Goal: Information Seeking & Learning: Learn about a topic

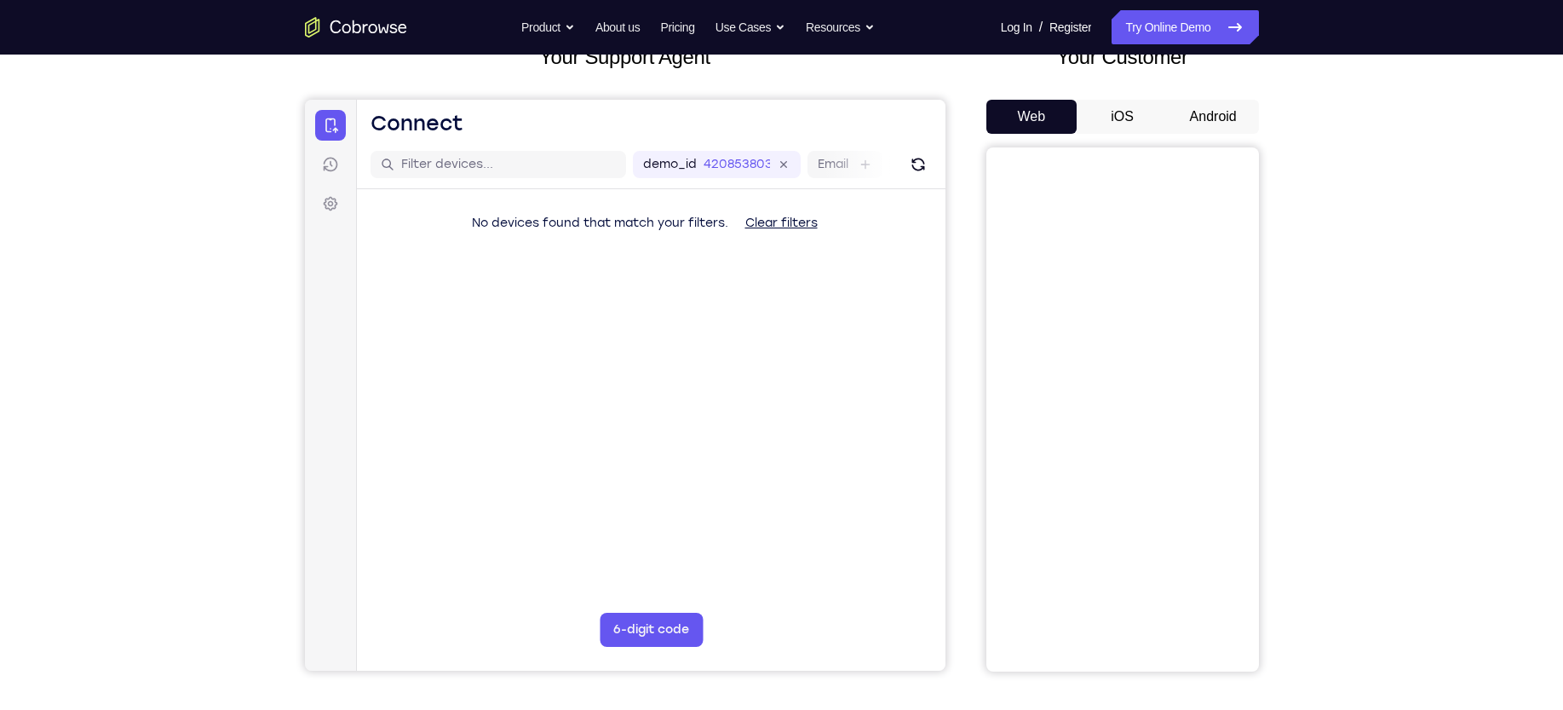
click at [1123, 118] on button "iOS" at bounding box center [1122, 117] width 91 height 34
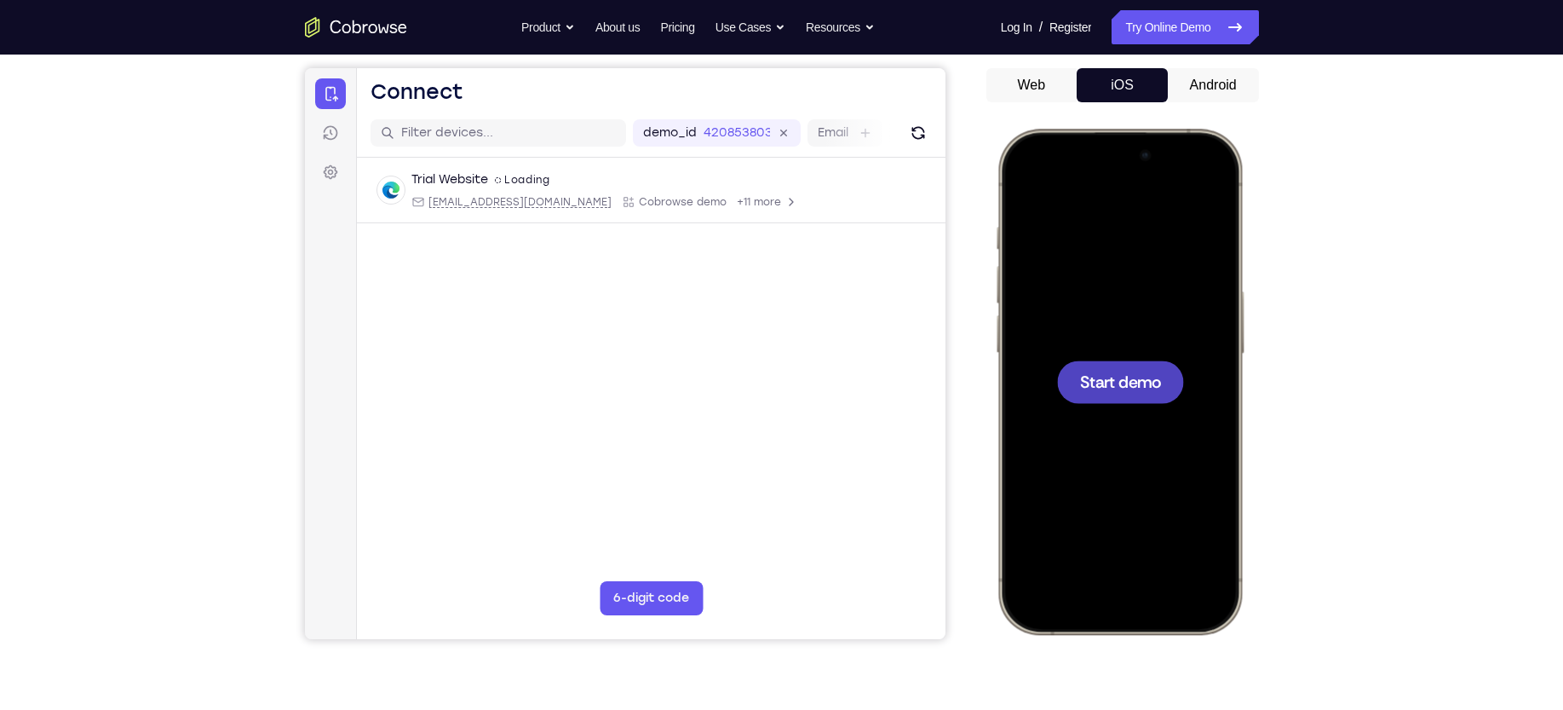
scroll to position [156, 0]
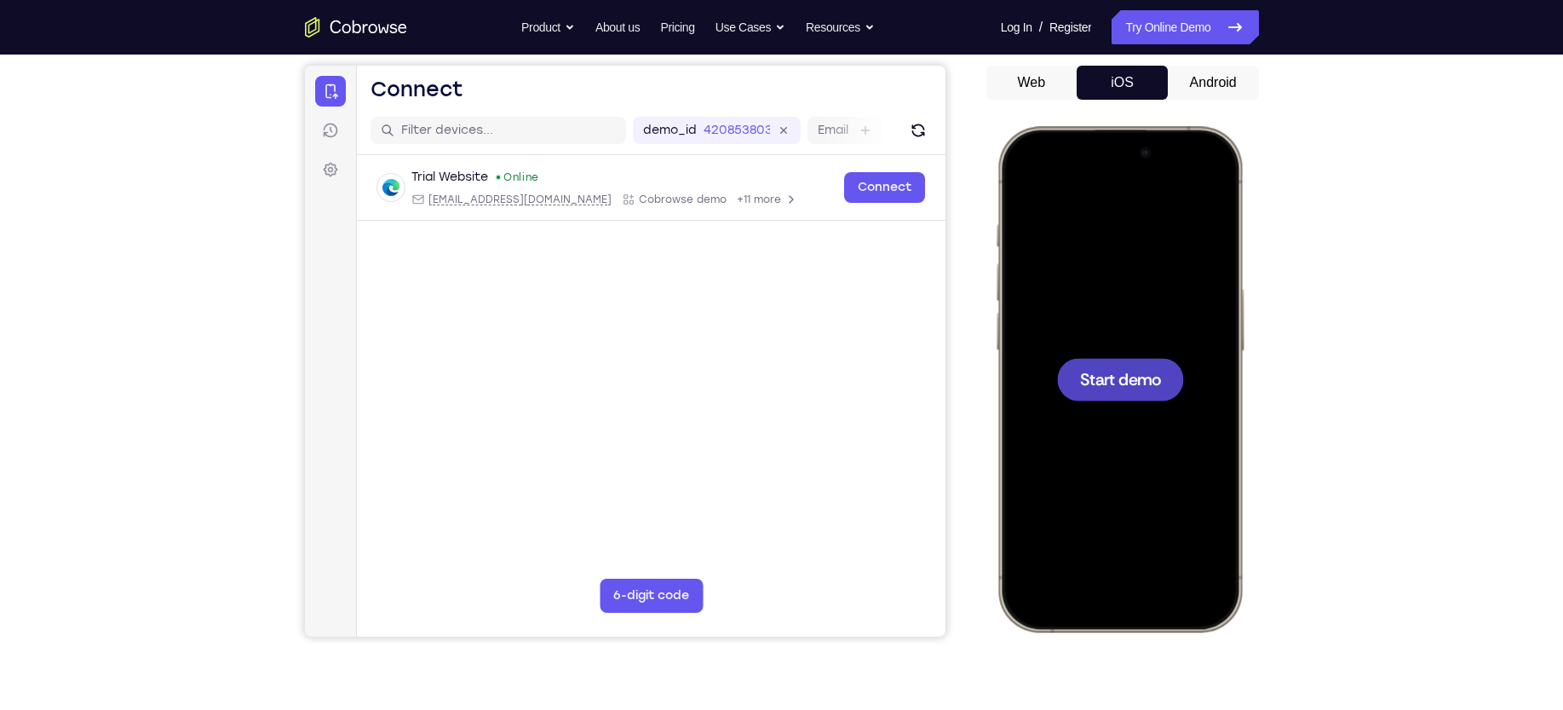
click at [1135, 387] on span "Start demo" at bounding box center [1119, 379] width 81 height 16
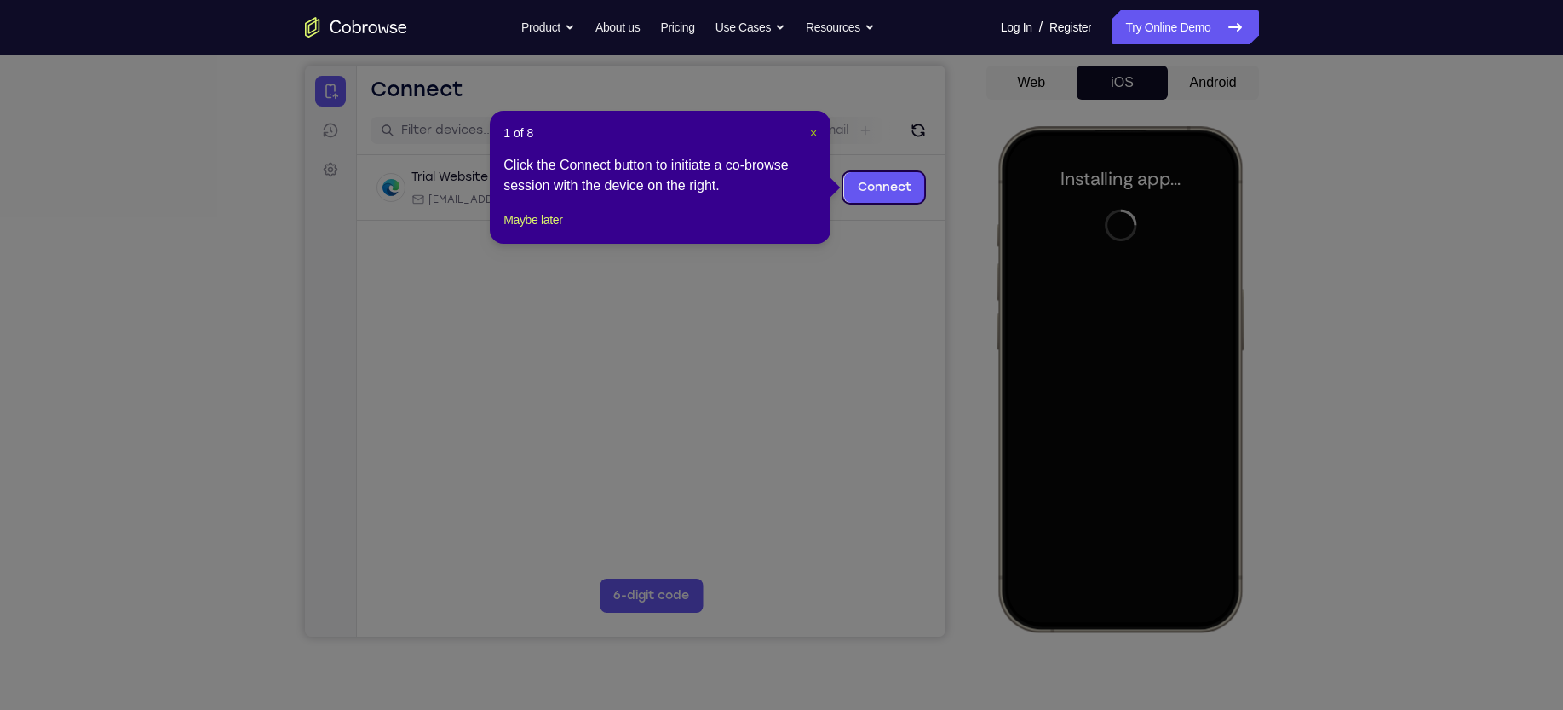
click at [815, 130] on span "×" at bounding box center [813, 133] width 7 height 14
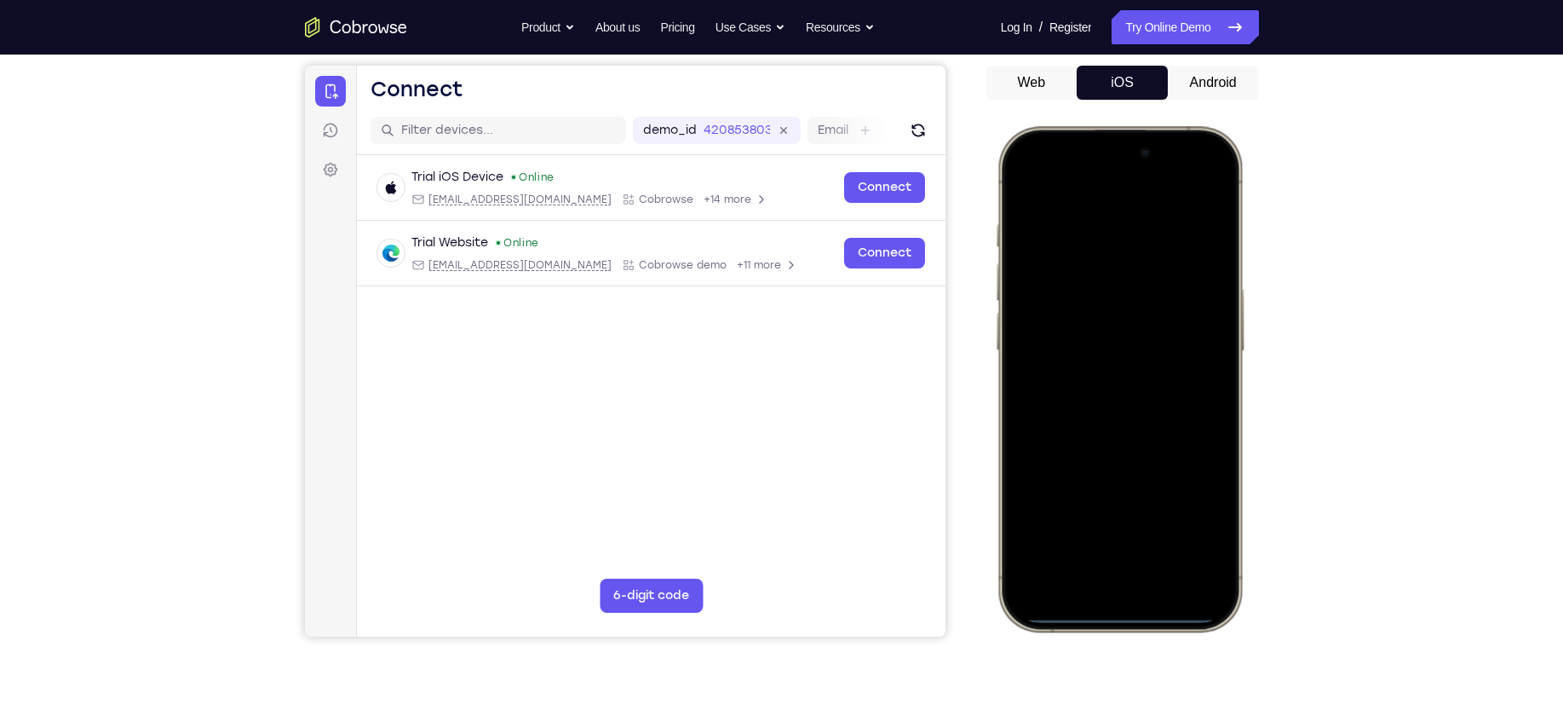
scroll to position [0, 0]
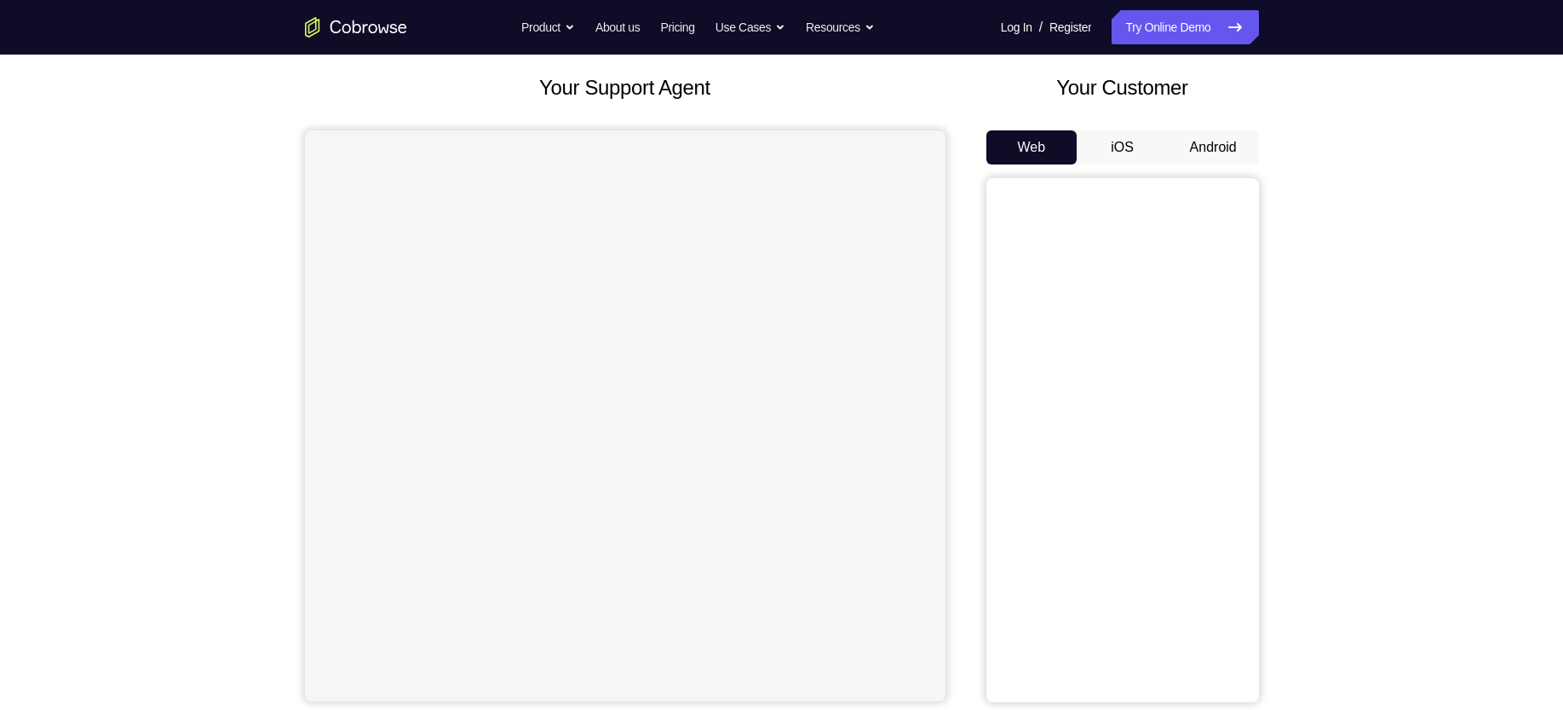
scroll to position [92, 0]
click at [1227, 155] on button "Android" at bounding box center [1213, 146] width 91 height 34
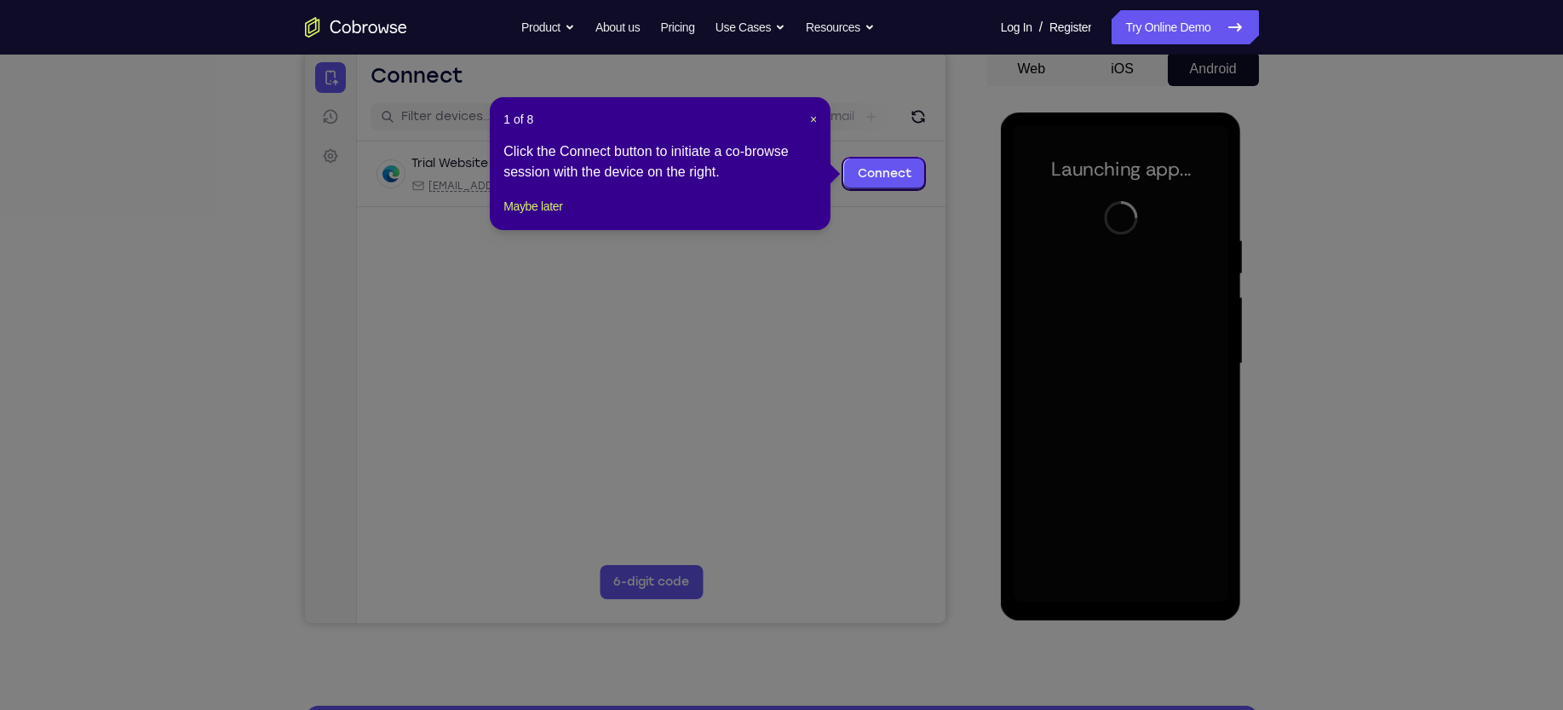
scroll to position [171, 0]
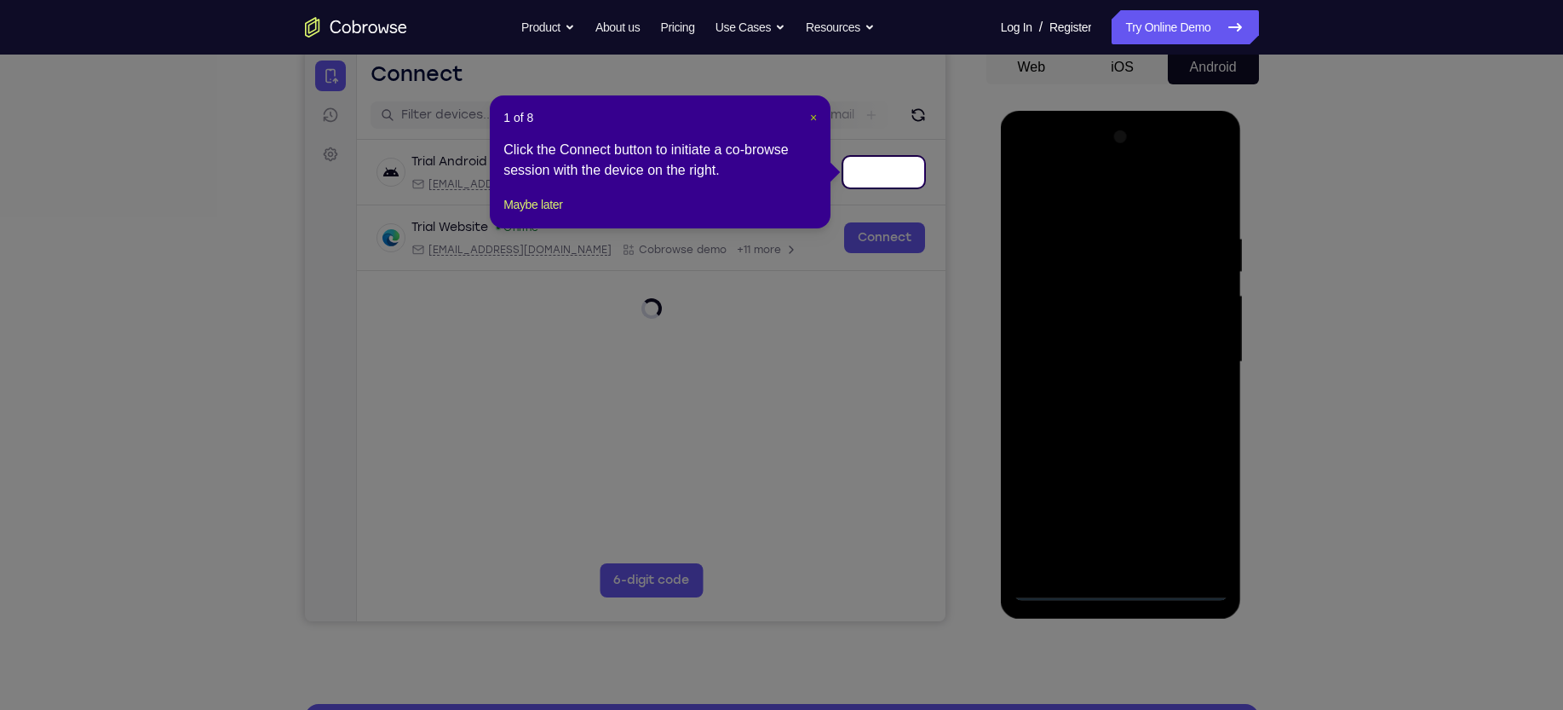
click at [816, 124] on button "×" at bounding box center [813, 117] width 7 height 17
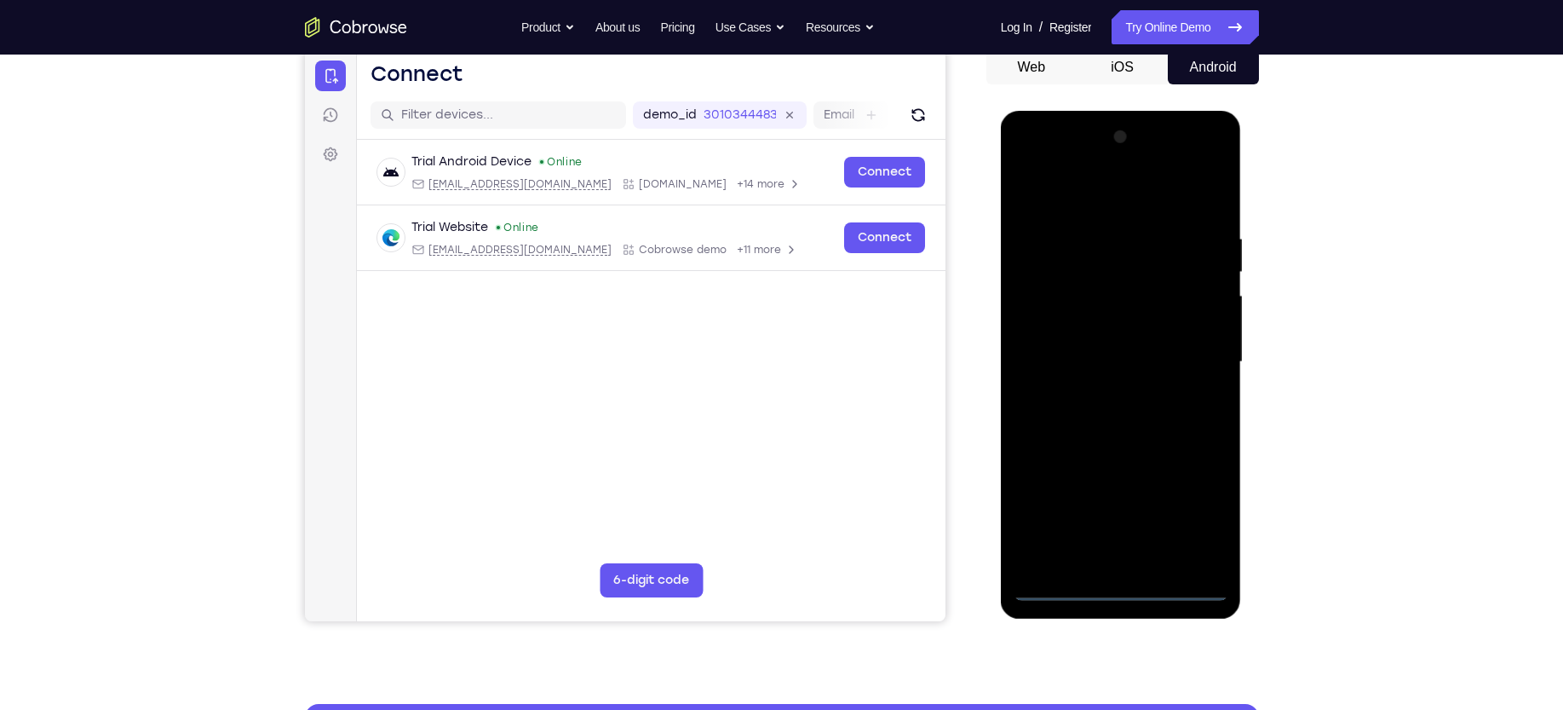
click at [1123, 591] on div at bounding box center [1121, 362] width 215 height 477
click at [1197, 517] on div at bounding box center [1121, 362] width 215 height 477
click at [1092, 191] on div at bounding box center [1121, 362] width 215 height 477
click at [1188, 343] on div at bounding box center [1121, 362] width 215 height 477
click at [1101, 397] on div at bounding box center [1121, 362] width 215 height 477
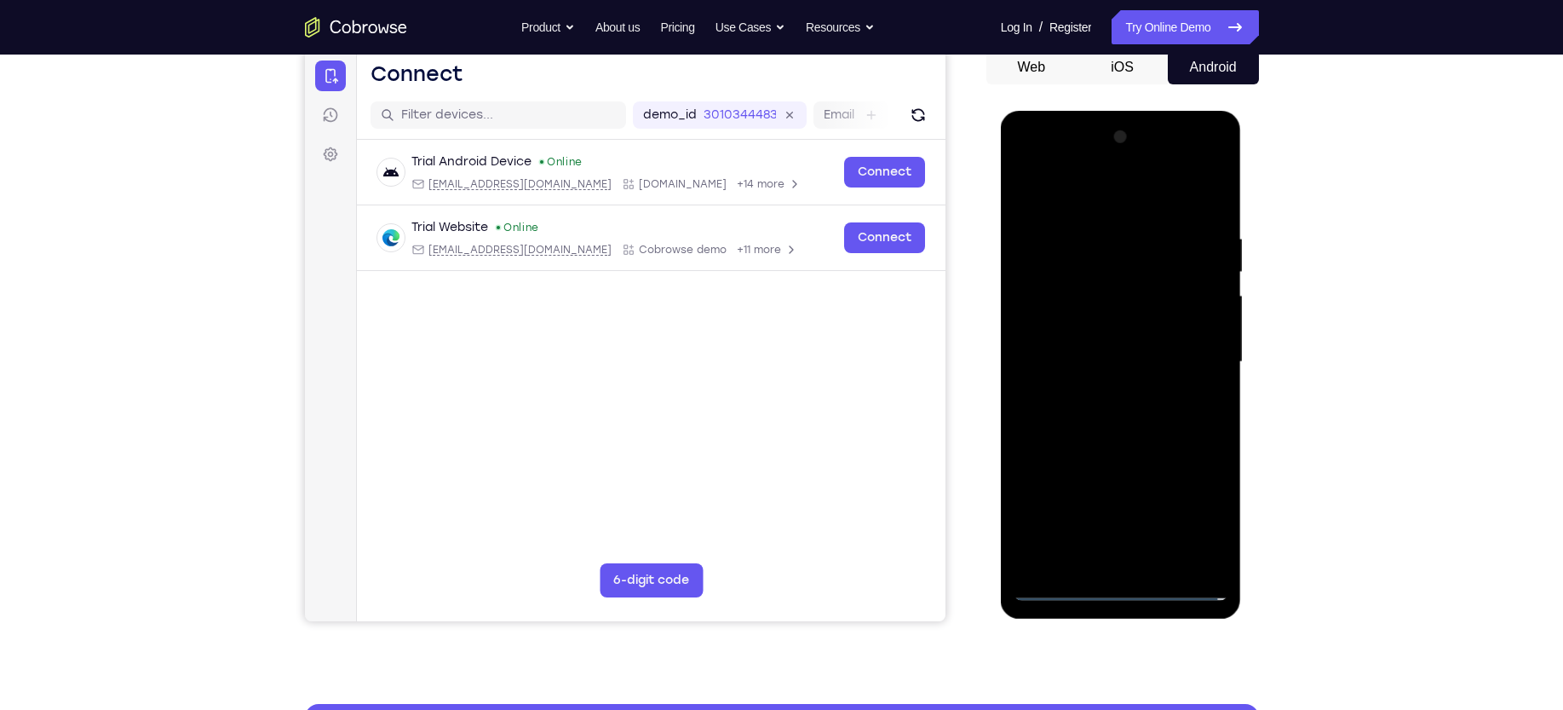
click at [1084, 336] on div at bounding box center [1121, 362] width 215 height 477
click at [1088, 327] on div at bounding box center [1121, 362] width 215 height 477
click at [1204, 328] on div at bounding box center [1121, 362] width 215 height 477
click at [1089, 361] on div at bounding box center [1121, 362] width 215 height 477
click at [1086, 411] on div at bounding box center [1121, 362] width 215 height 477
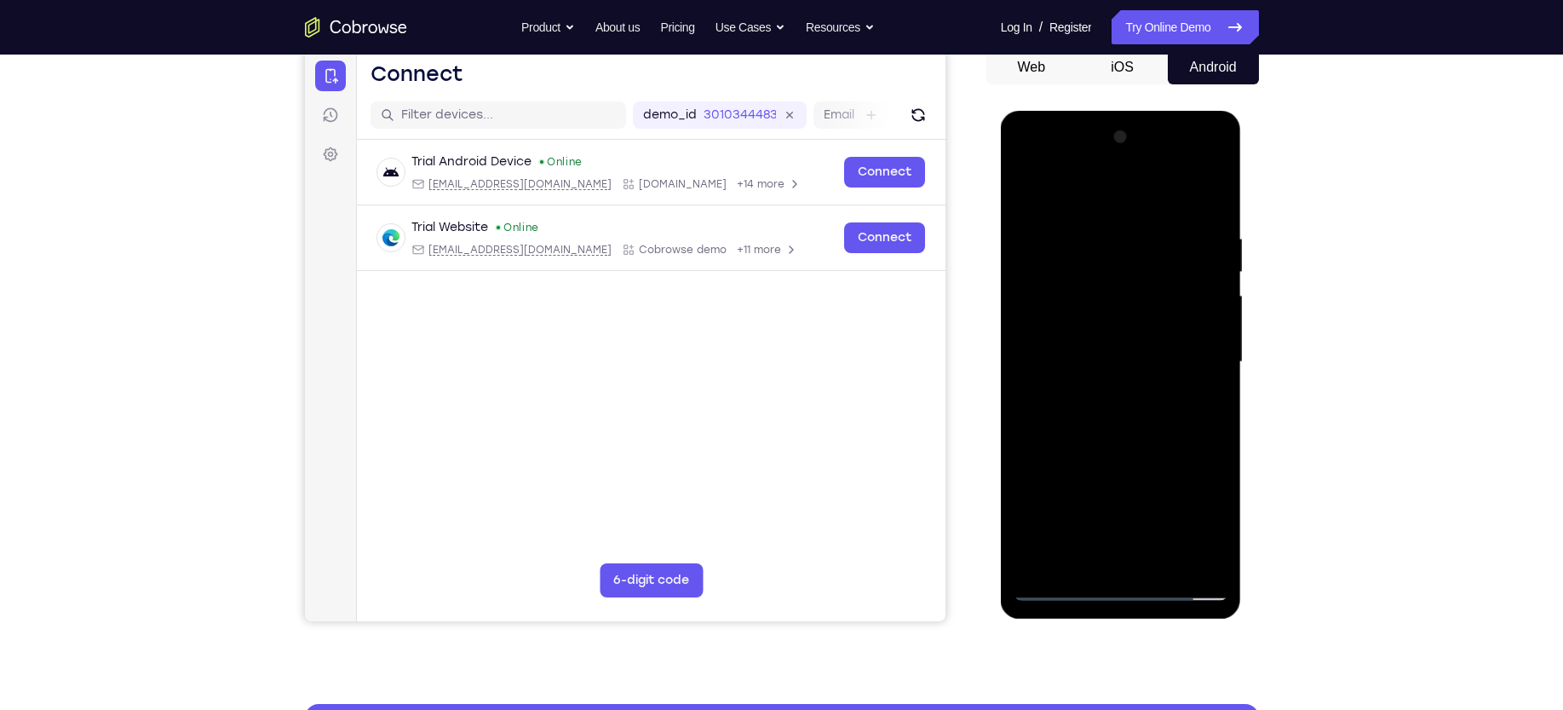
click at [1191, 163] on div at bounding box center [1121, 362] width 215 height 477
click at [1064, 161] on div at bounding box center [1121, 362] width 215 height 477
click at [1104, 307] on div at bounding box center [1121, 362] width 215 height 477
click at [1095, 364] on div at bounding box center [1121, 362] width 215 height 477
click at [1082, 403] on div at bounding box center [1121, 362] width 215 height 477
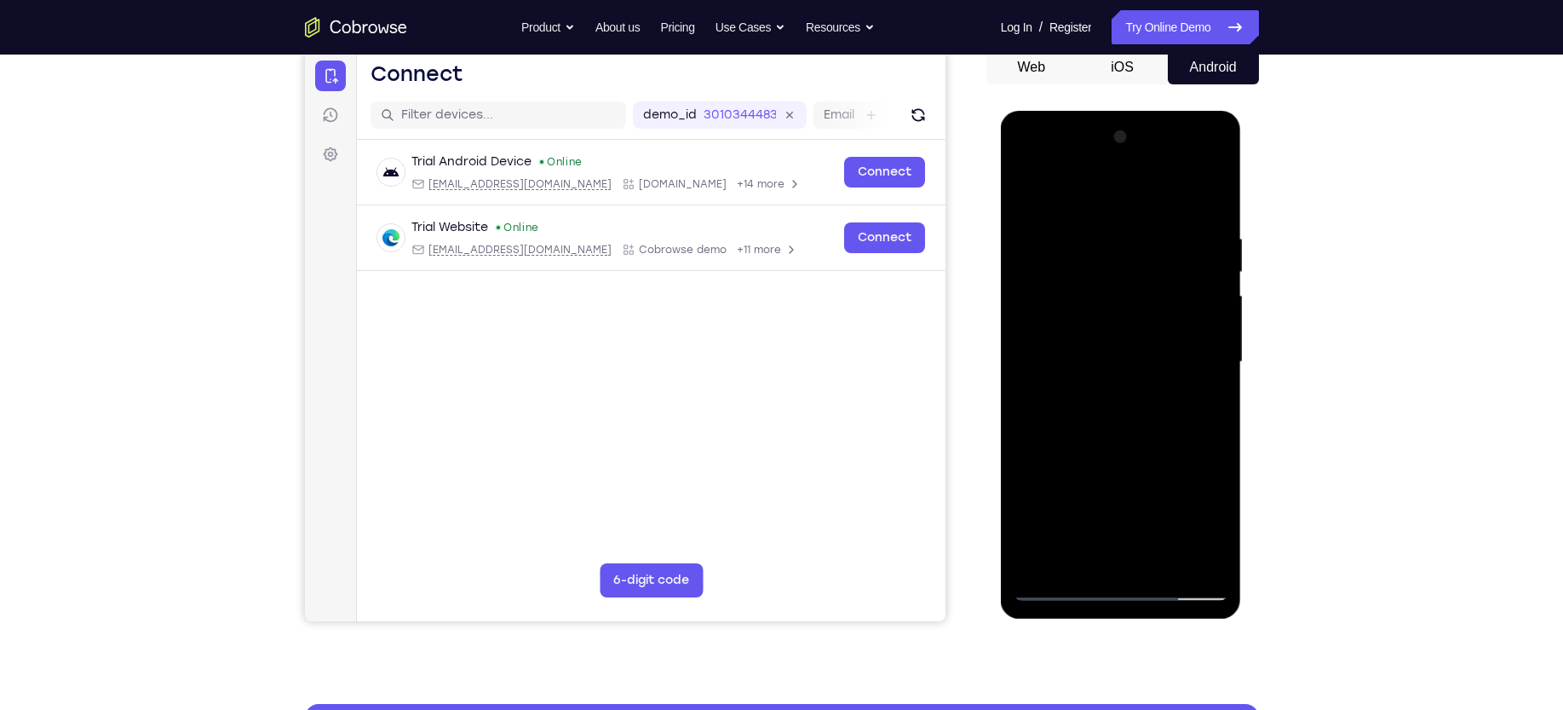
click at [1209, 346] on div at bounding box center [1121, 362] width 215 height 477
click at [1127, 377] on div at bounding box center [1121, 362] width 215 height 477
click at [1158, 197] on div at bounding box center [1121, 362] width 215 height 477
click at [1116, 222] on div at bounding box center [1121, 362] width 215 height 477
click at [1074, 372] on div at bounding box center [1121, 362] width 215 height 477
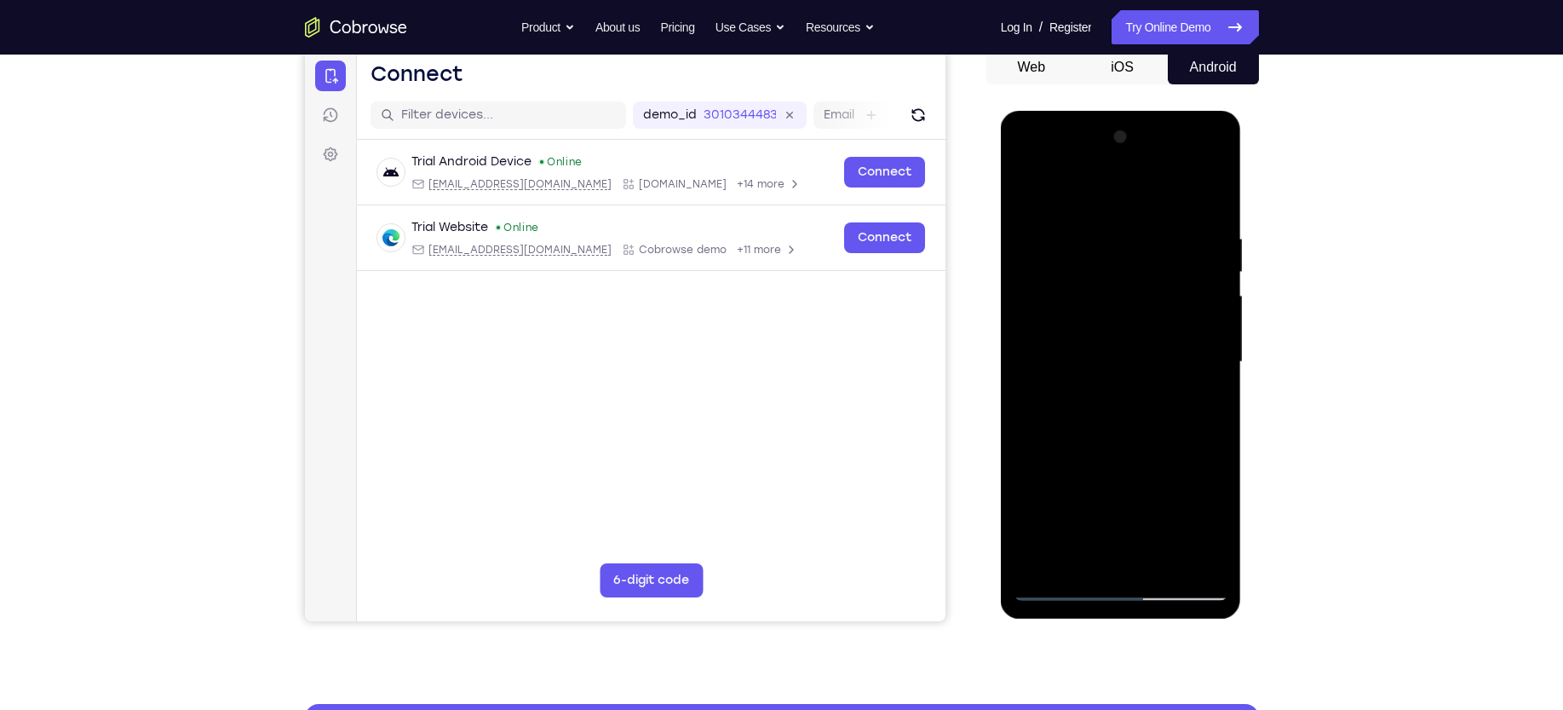
click at [1110, 287] on div at bounding box center [1121, 362] width 215 height 477
click at [1079, 436] on div at bounding box center [1121, 362] width 215 height 477
click at [1065, 199] on div at bounding box center [1121, 362] width 215 height 477
click at [1209, 285] on div at bounding box center [1121, 362] width 215 height 477
click at [1171, 348] on div at bounding box center [1121, 362] width 215 height 477
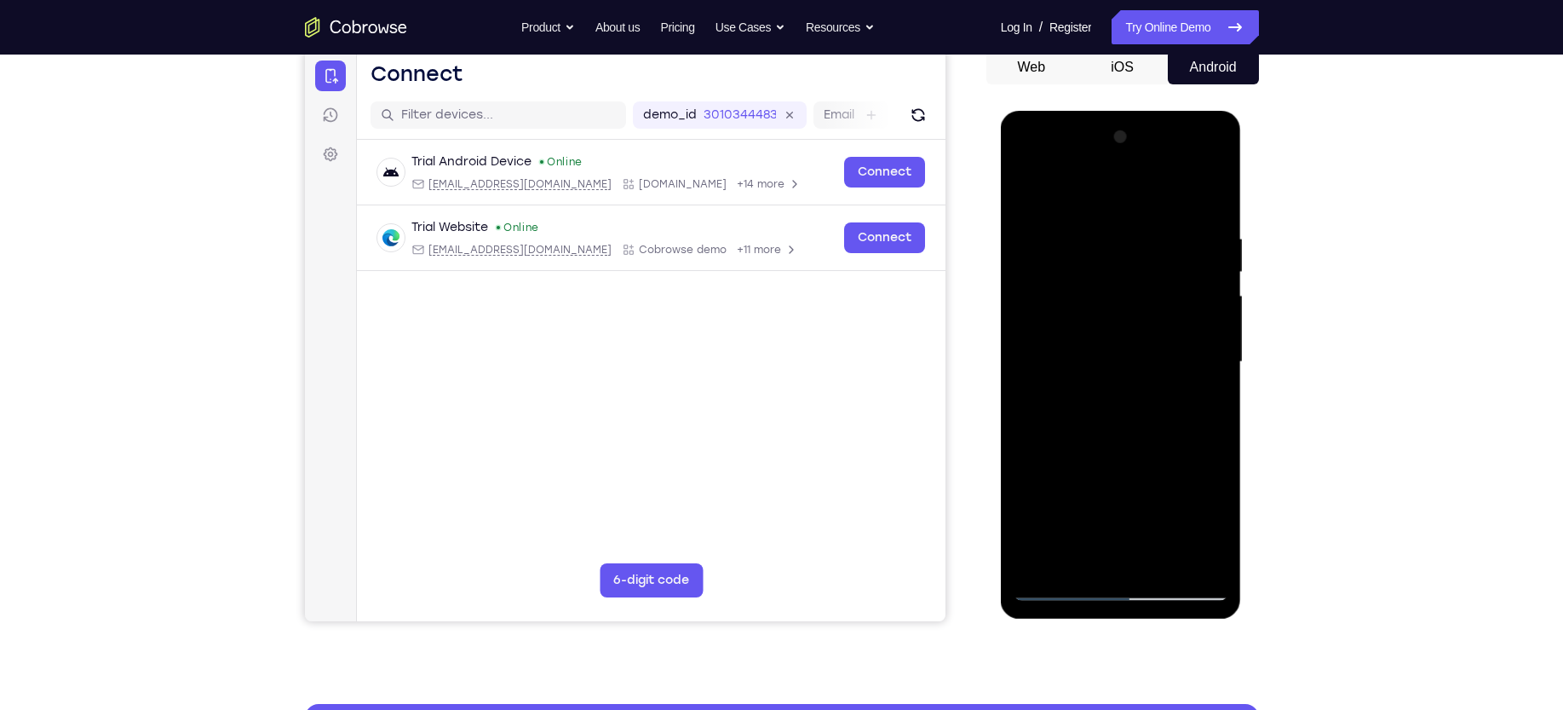
click at [1175, 532] on div at bounding box center [1121, 362] width 215 height 477
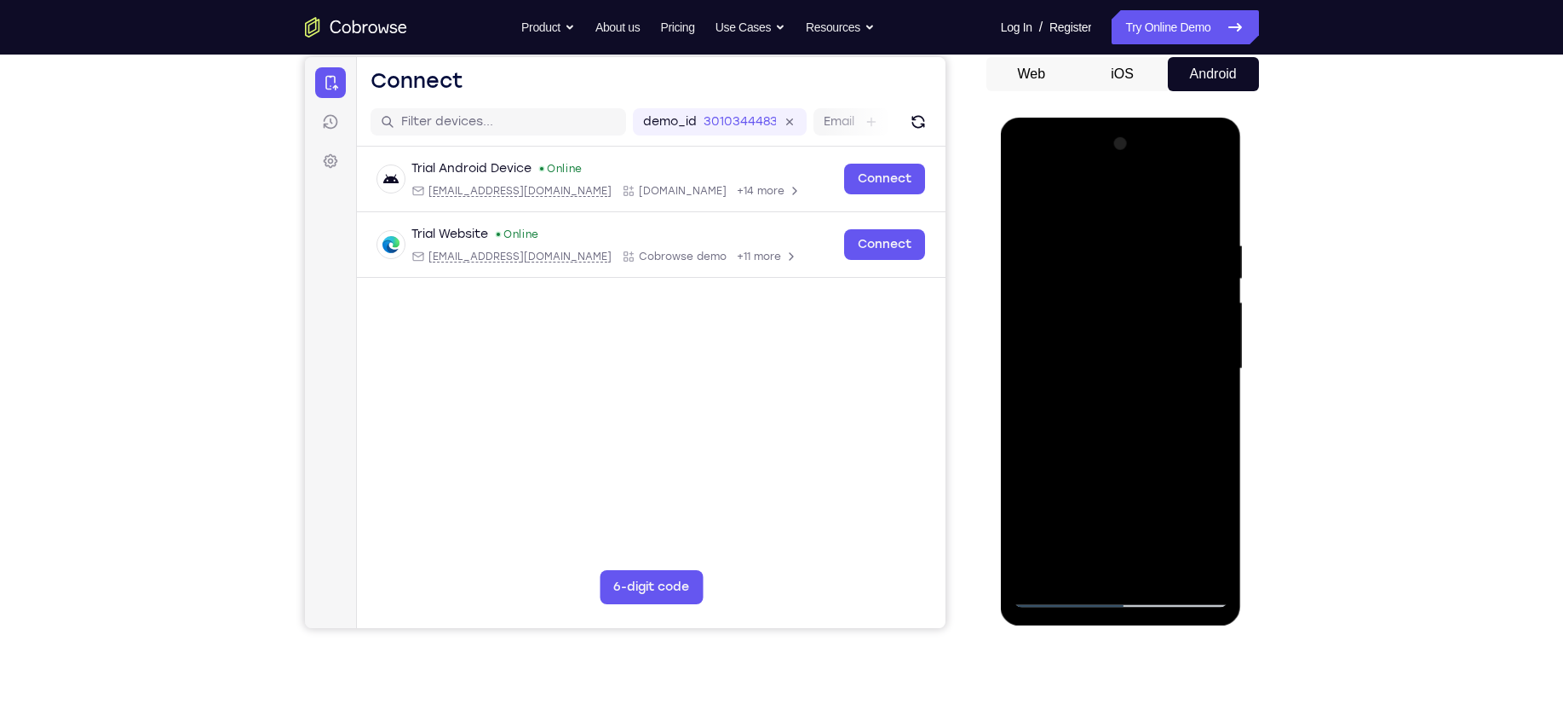
scroll to position [164, 0]
drag, startPoint x: 1129, startPoint y: 285, endPoint x: 1130, endPoint y: 434, distance: 148.2
click at [1130, 434] on div at bounding box center [1121, 369] width 215 height 477
click at [1185, 284] on div at bounding box center [1121, 369] width 215 height 477
drag, startPoint x: 1175, startPoint y: 321, endPoint x: 1090, endPoint y: 339, distance: 86.2
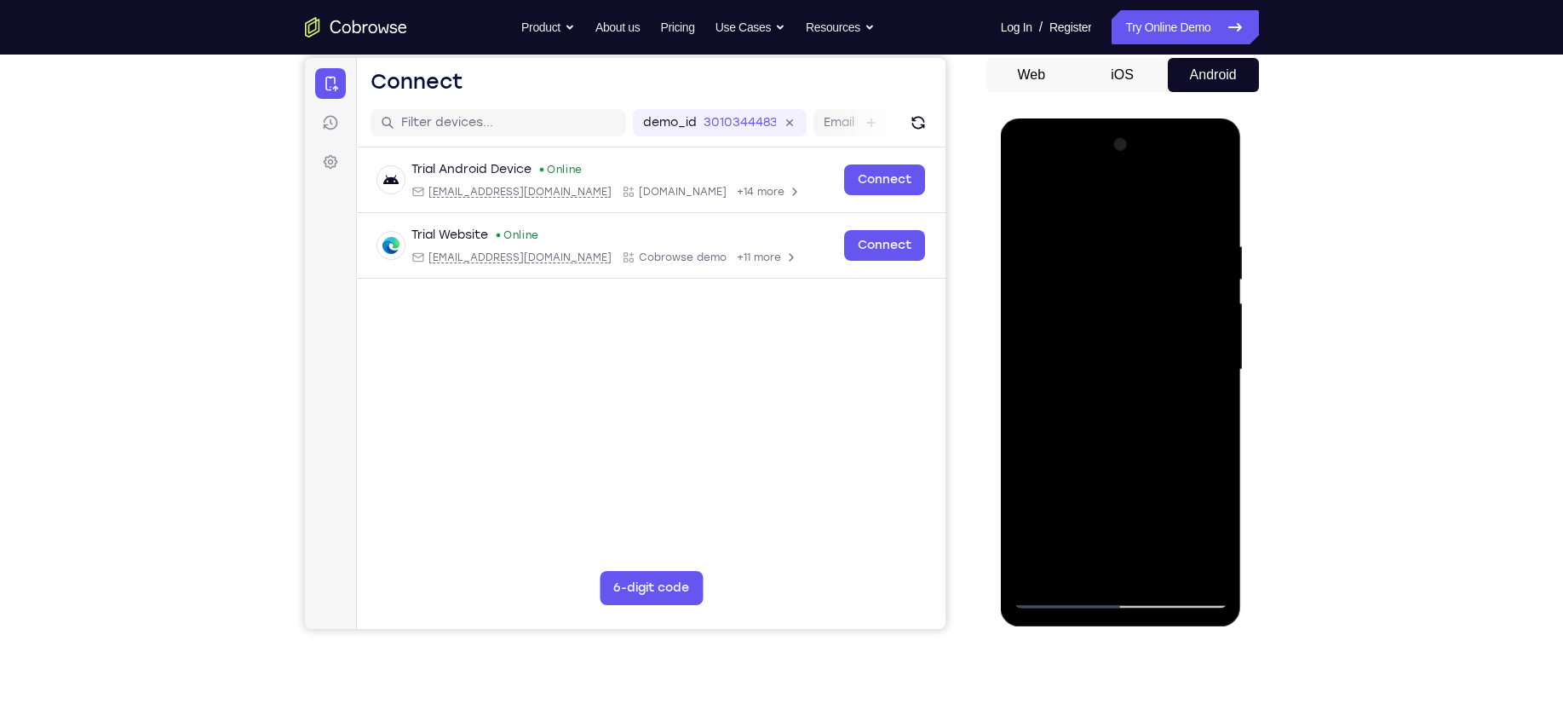
click at [1090, 339] on div at bounding box center [1121, 369] width 215 height 477
click at [1214, 198] on div at bounding box center [1121, 369] width 215 height 477
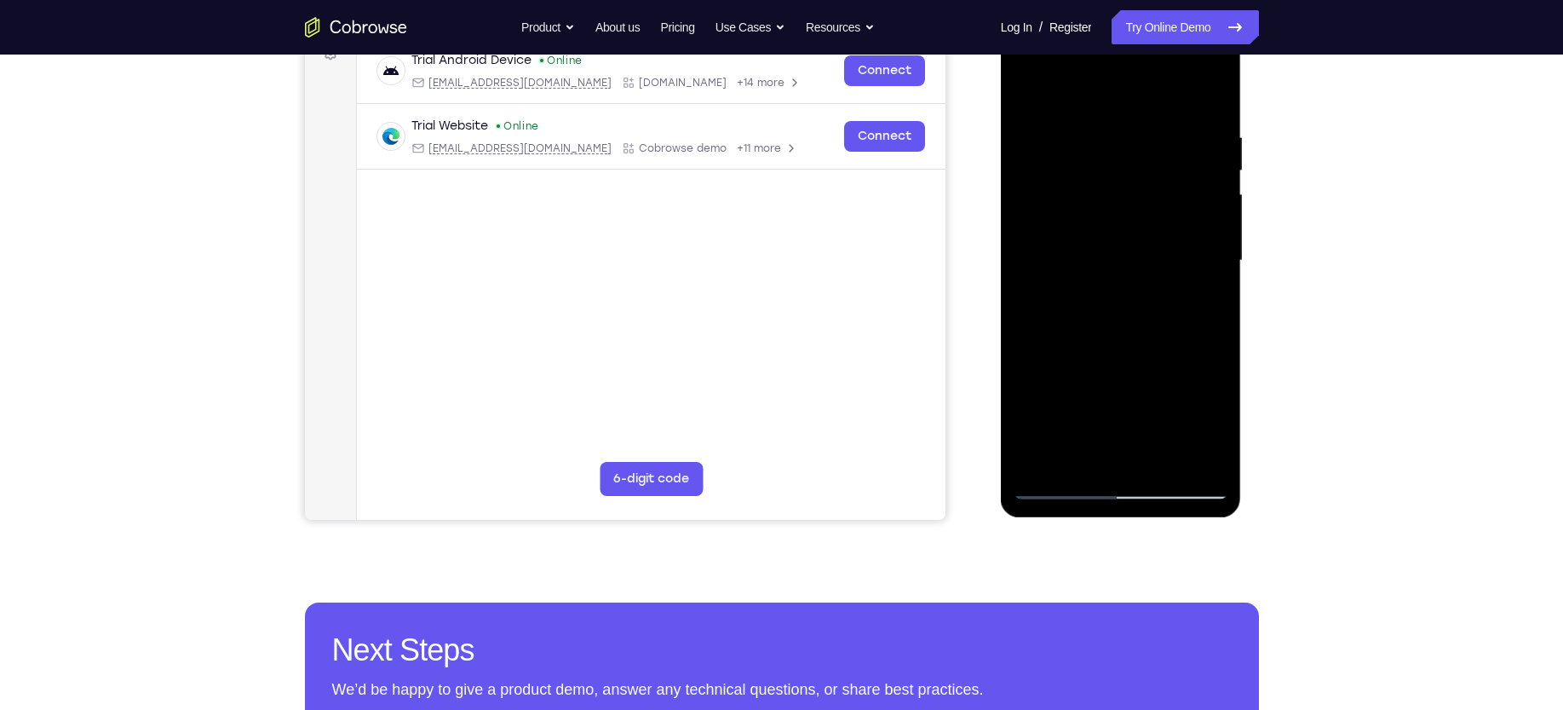
drag, startPoint x: 1146, startPoint y: 345, endPoint x: 1119, endPoint y: 206, distance: 141.5
click at [1119, 206] on div at bounding box center [1121, 260] width 215 height 477
click at [1123, 351] on div at bounding box center [1121, 260] width 215 height 477
drag, startPoint x: 1121, startPoint y: 250, endPoint x: 1137, endPoint y: 365, distance: 116.1
click at [1137, 365] on div at bounding box center [1121, 260] width 215 height 477
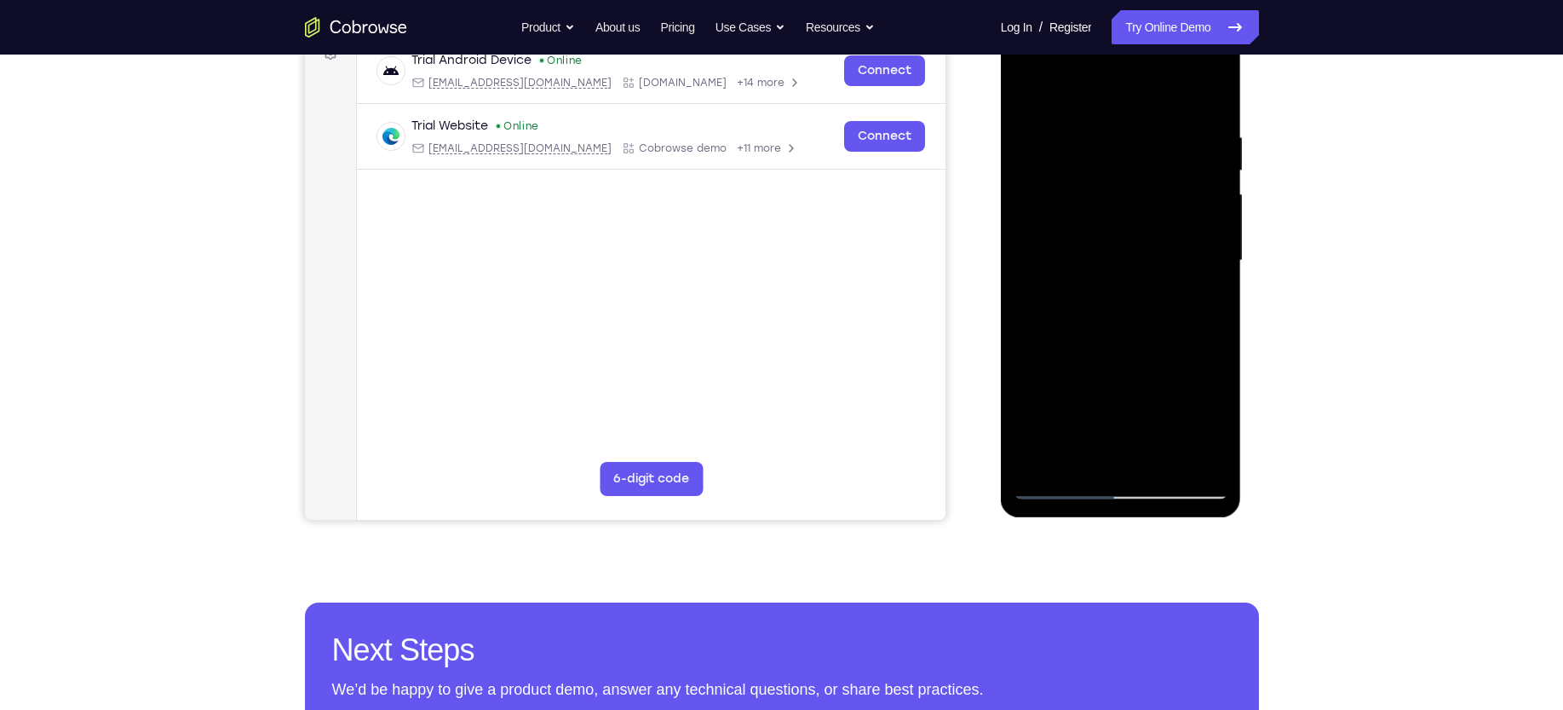
drag, startPoint x: 1105, startPoint y: 195, endPoint x: 1110, endPoint y: 250, distance: 55.6
click at [1110, 250] on div at bounding box center [1121, 260] width 215 height 477
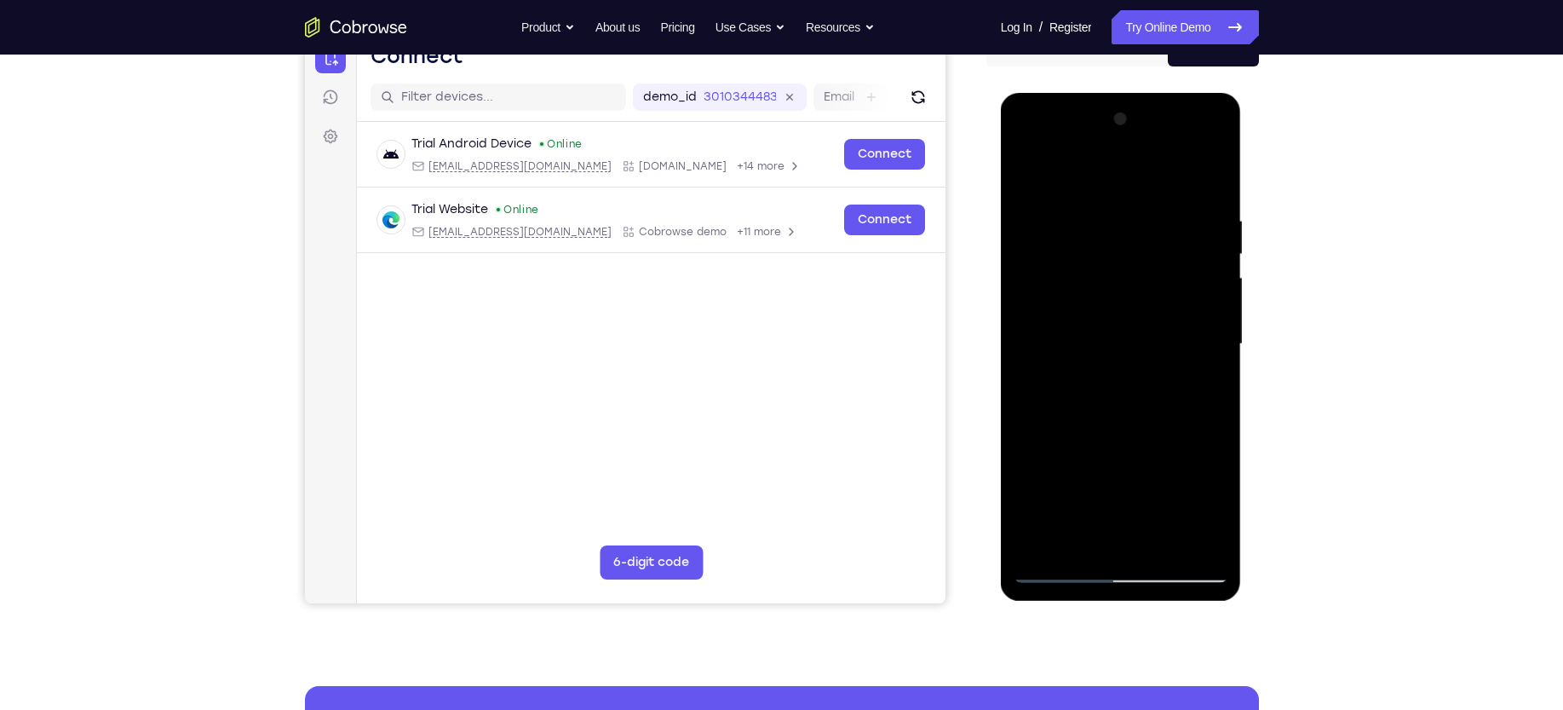
scroll to position [188, 0]
click at [1215, 174] on div at bounding box center [1121, 344] width 215 height 477
click at [1146, 358] on div at bounding box center [1121, 344] width 215 height 477
click at [1213, 203] on div at bounding box center [1121, 344] width 215 height 477
click at [1196, 263] on div at bounding box center [1121, 344] width 215 height 477
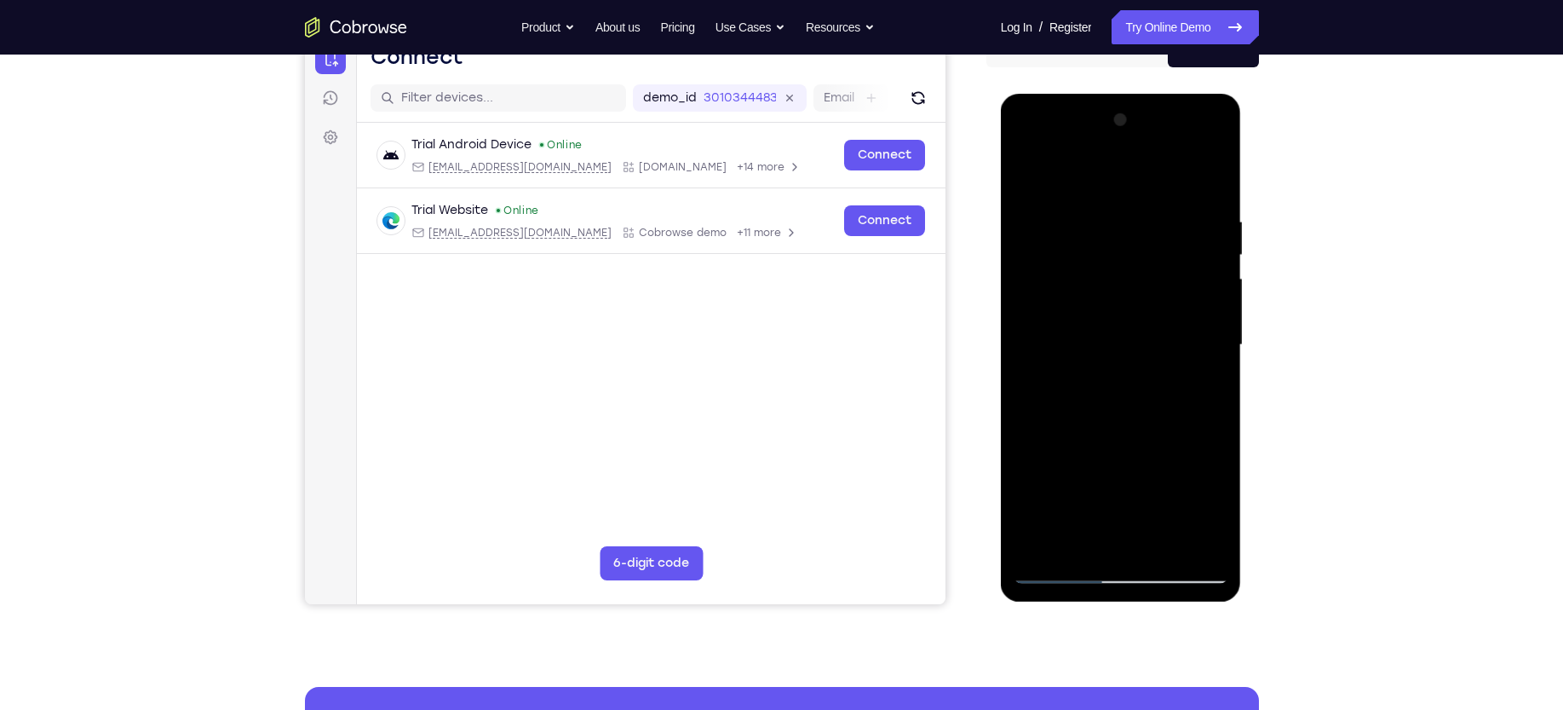
click at [1214, 173] on div at bounding box center [1121, 344] width 215 height 477
click at [1214, 175] on div at bounding box center [1121, 344] width 215 height 477
click at [1179, 173] on div at bounding box center [1121, 344] width 215 height 477
click at [1207, 171] on div at bounding box center [1121, 344] width 215 height 477
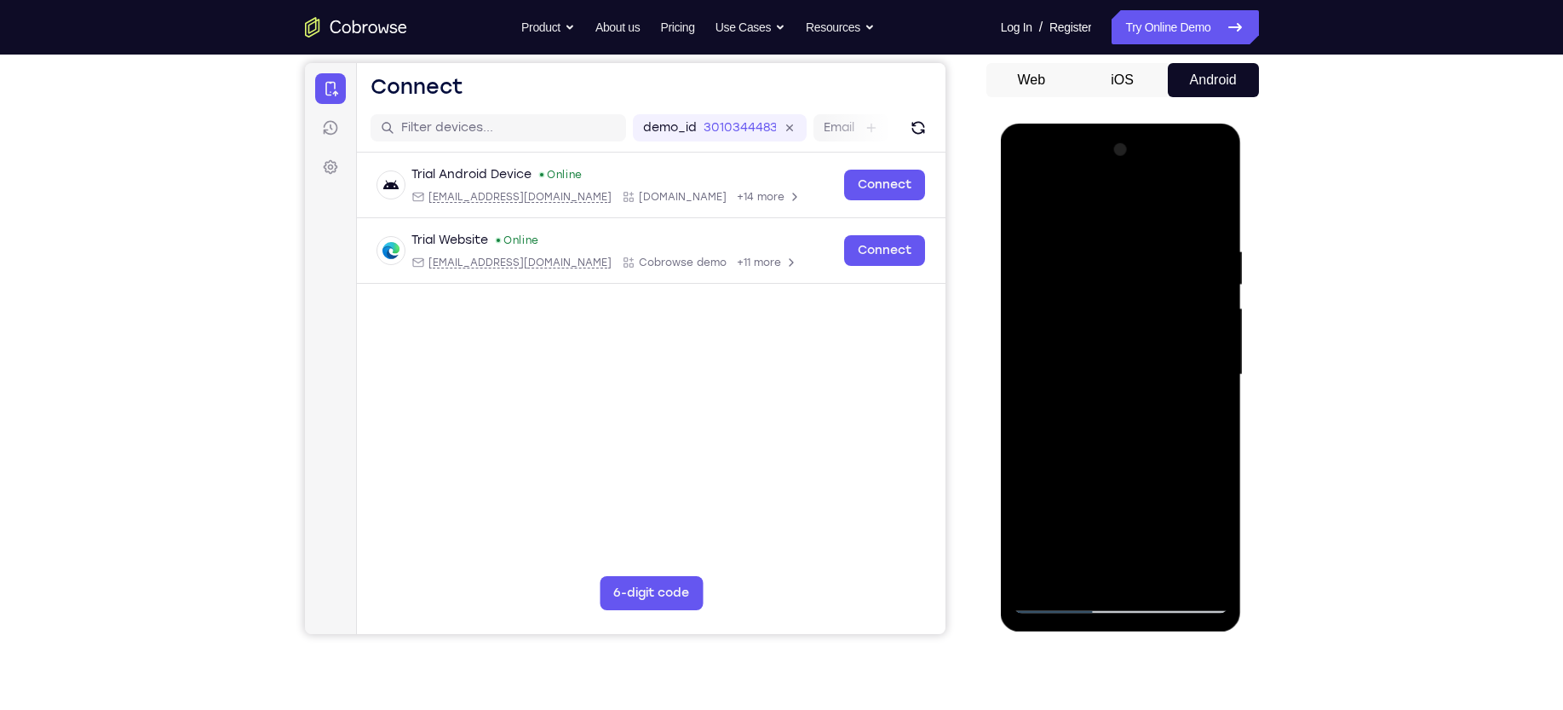
scroll to position [158, 0]
click at [1118, 374] on div at bounding box center [1121, 375] width 215 height 477
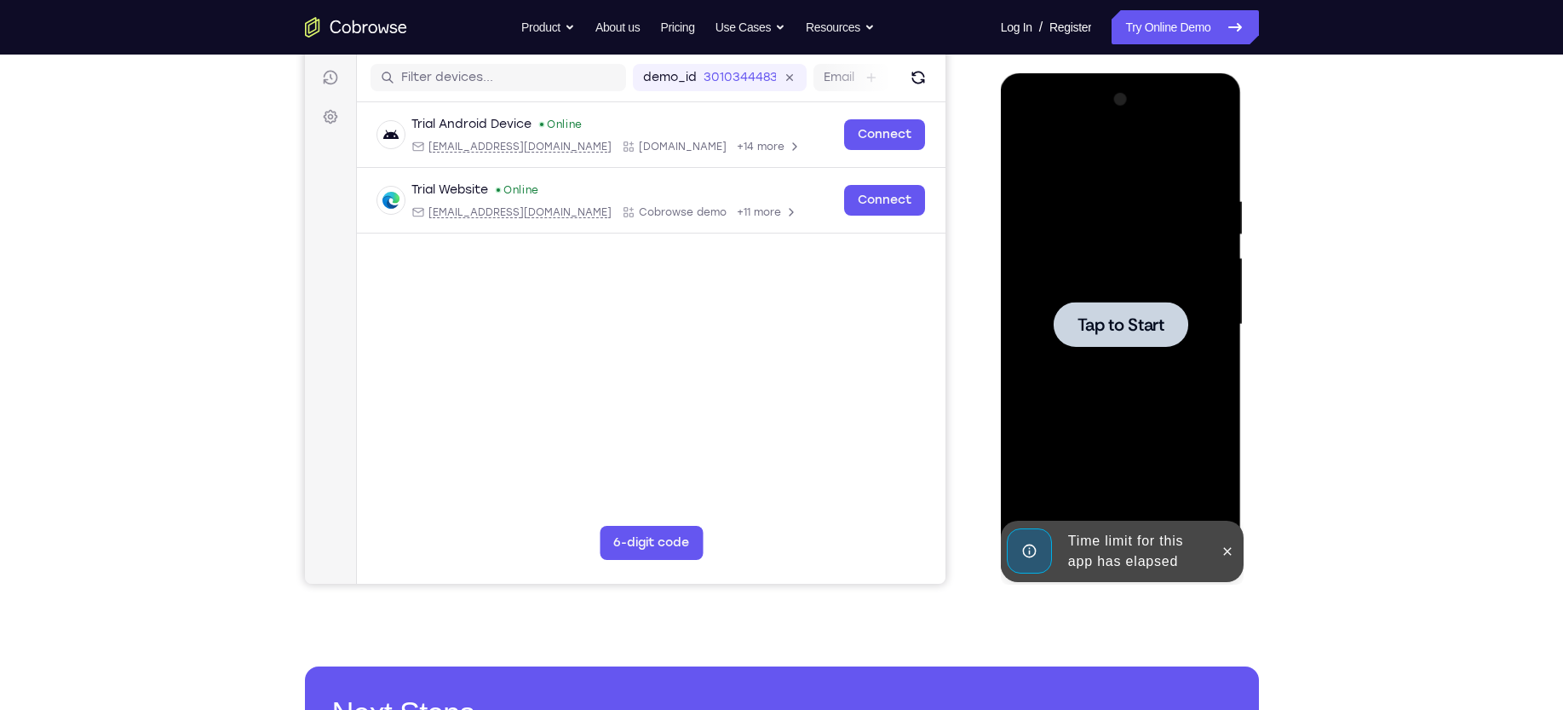
scroll to position [260, 0]
